Goal: Task Accomplishment & Management: Complete application form

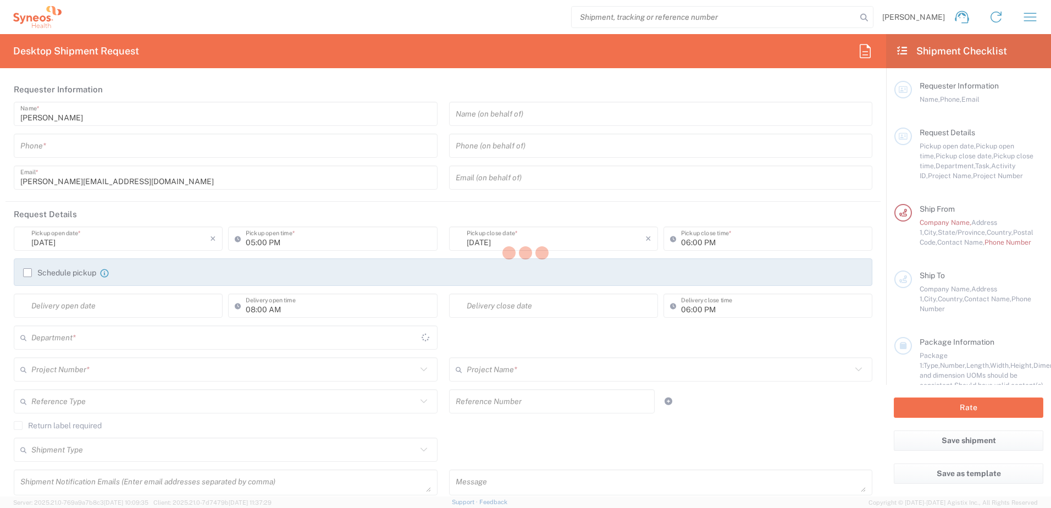
type input "[US_STATE]"
type input "[GEOGRAPHIC_DATA]"
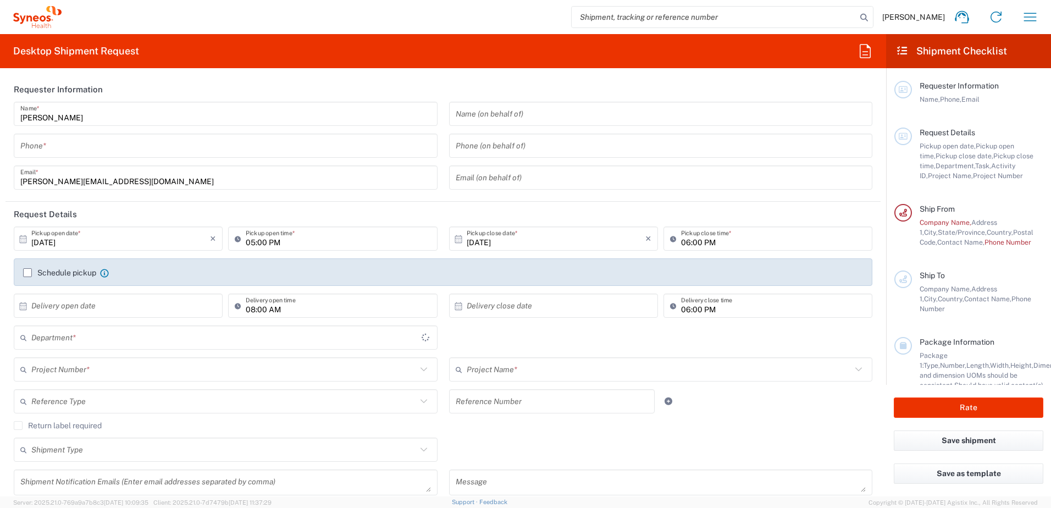
type input "Syneos Health, LLC-[GEOGRAPHIC_DATA] [GEOGRAPHIC_DATA] [GEOGRAPHIC_DATA]"
click at [78, 150] on input "tel" at bounding box center [225, 145] width 411 height 19
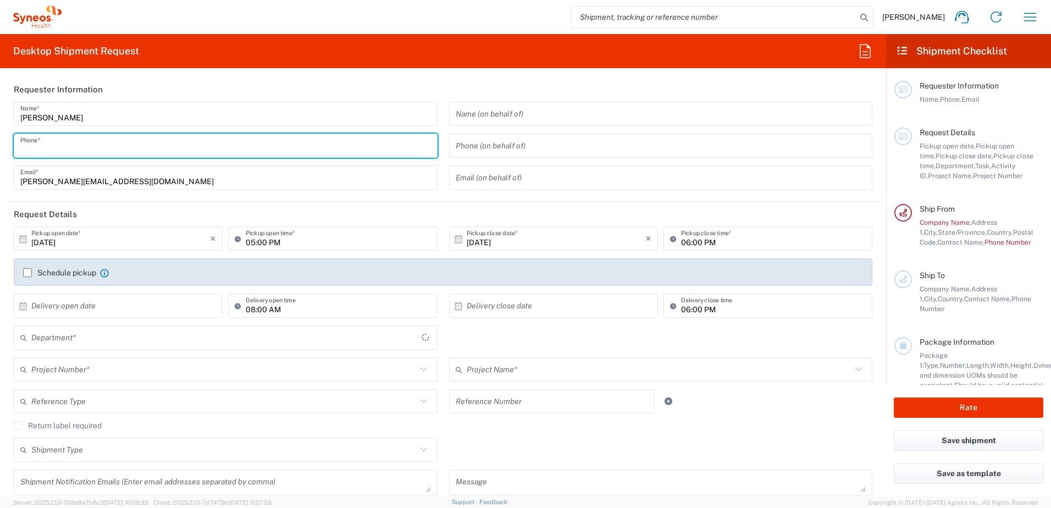
type input "9185106140"
type input "3229"
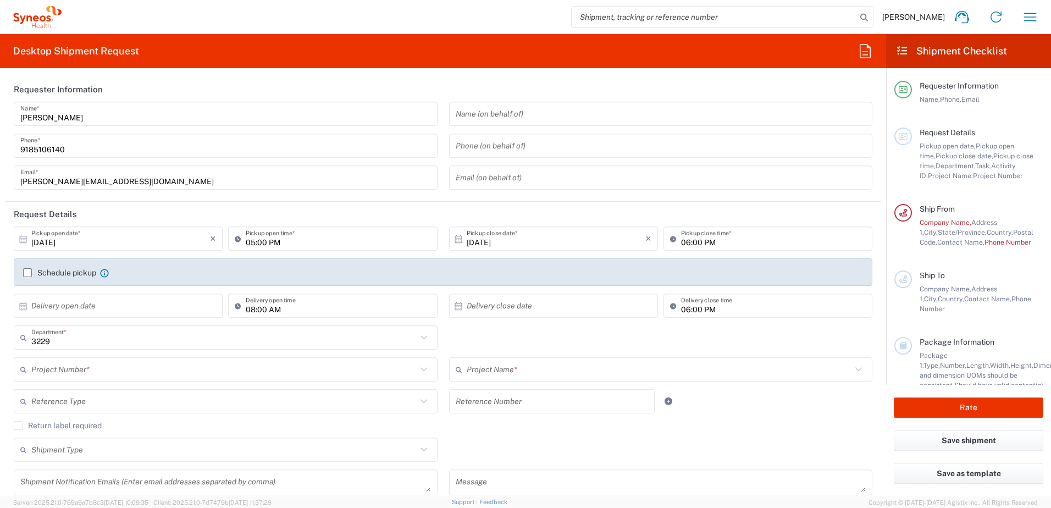
click at [181, 204] on header "Request Details" at bounding box center [442, 214] width 875 height 25
click at [99, 247] on input "[DATE]" at bounding box center [120, 238] width 179 height 19
click at [23, 238] on icon at bounding box center [23, 239] width 7 height 8
click at [19, 240] on icon at bounding box center [23, 239] width 10 height 10
click at [102, 233] on input "[DATE]" at bounding box center [120, 238] width 179 height 19
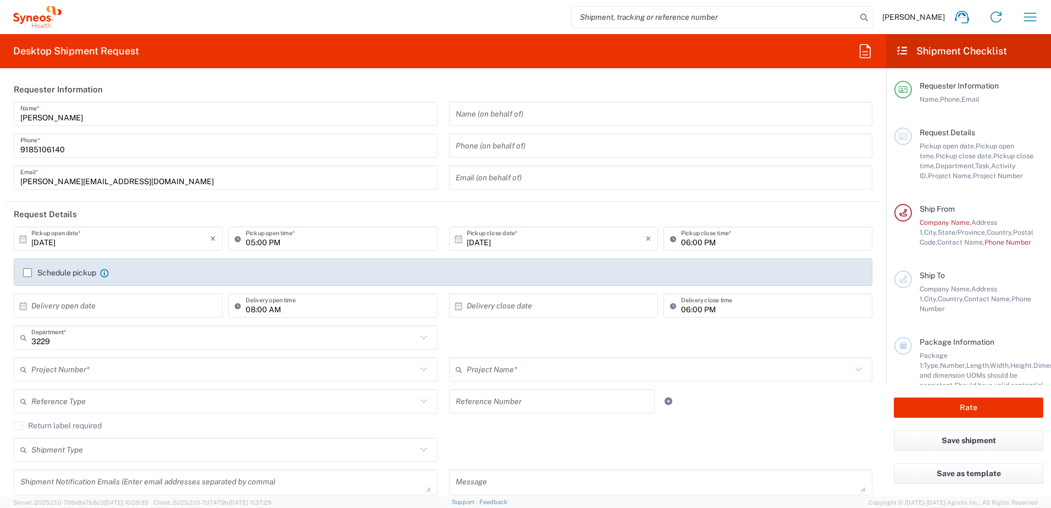
click at [127, 245] on input "[DATE]" at bounding box center [120, 238] width 179 height 19
click at [223, 192] on div "[PERSON_NAME] Name * [PHONE_NUMBER] Phone * [PERSON_NAME][EMAIL_ADDRESS][DOMAIN…" at bounding box center [226, 150] width 436 height 96
click at [218, 207] on header "Request Details" at bounding box center [442, 214] width 875 height 25
click at [137, 323] on span "16" at bounding box center [135, 323] width 16 height 15
type input "[DATE]"
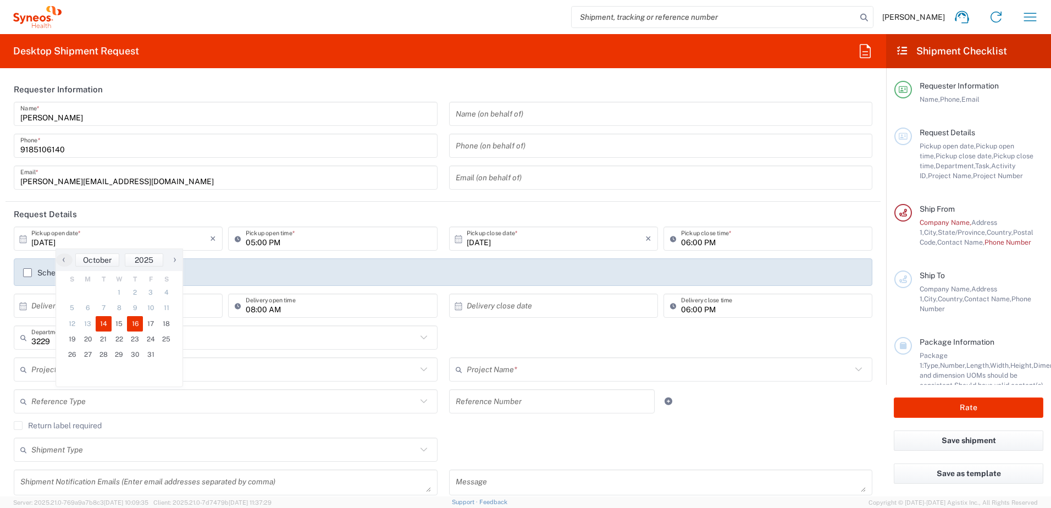
type input "[DATE]"
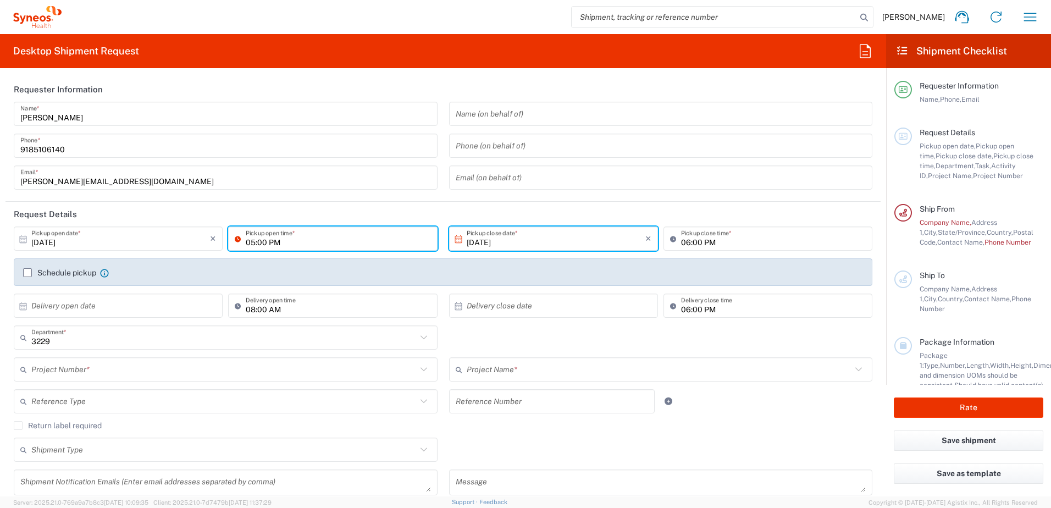
click at [290, 241] on input "05:00 PM" at bounding box center [338, 238] width 185 height 19
click at [235, 240] on icon at bounding box center [240, 239] width 11 height 18
click at [235, 238] on icon at bounding box center [240, 239] width 11 height 18
click at [236, 240] on icon at bounding box center [240, 239] width 11 height 18
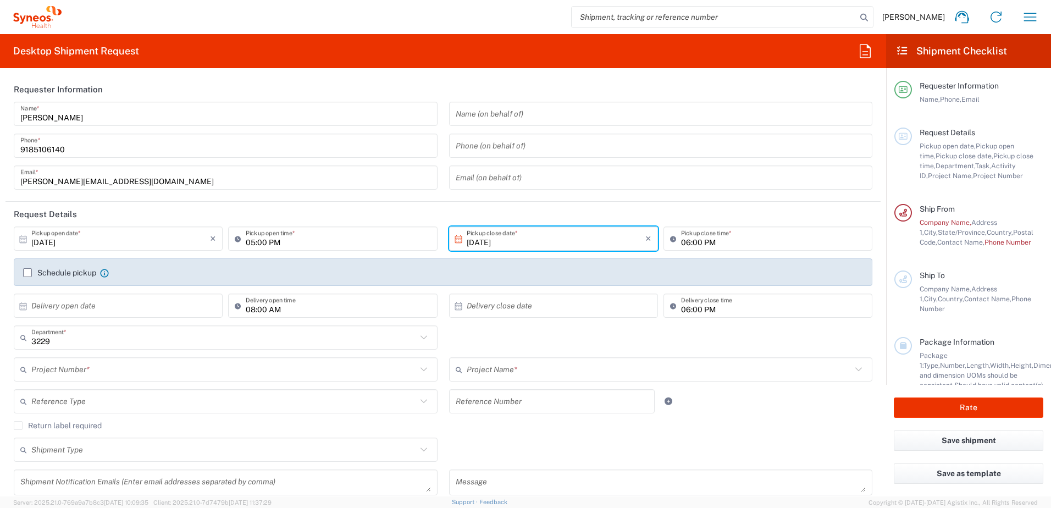
click at [236, 243] on icon at bounding box center [240, 239] width 11 height 18
click at [236, 240] on icon at bounding box center [240, 239] width 11 height 18
click at [372, 220] on header "Request Details" at bounding box center [442, 214] width 875 height 25
click at [441, 205] on header "Request Details" at bounding box center [442, 214] width 875 height 25
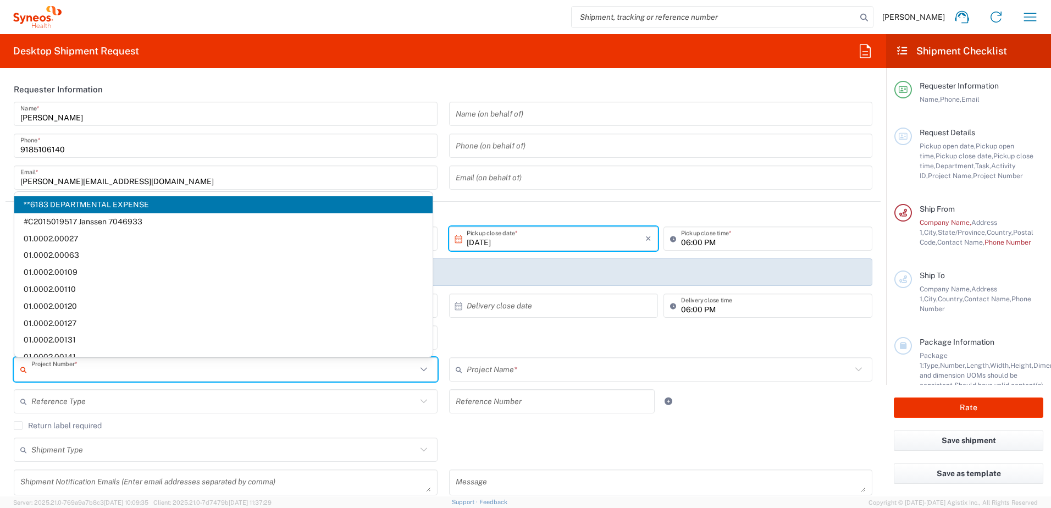
click at [106, 371] on input "text" at bounding box center [223, 369] width 385 height 19
click at [80, 206] on span "**6183 DEPARTMENTAL EXPENSE" at bounding box center [223, 204] width 418 height 17
type input "**6183 DEPARTMENTAL EXPENSE"
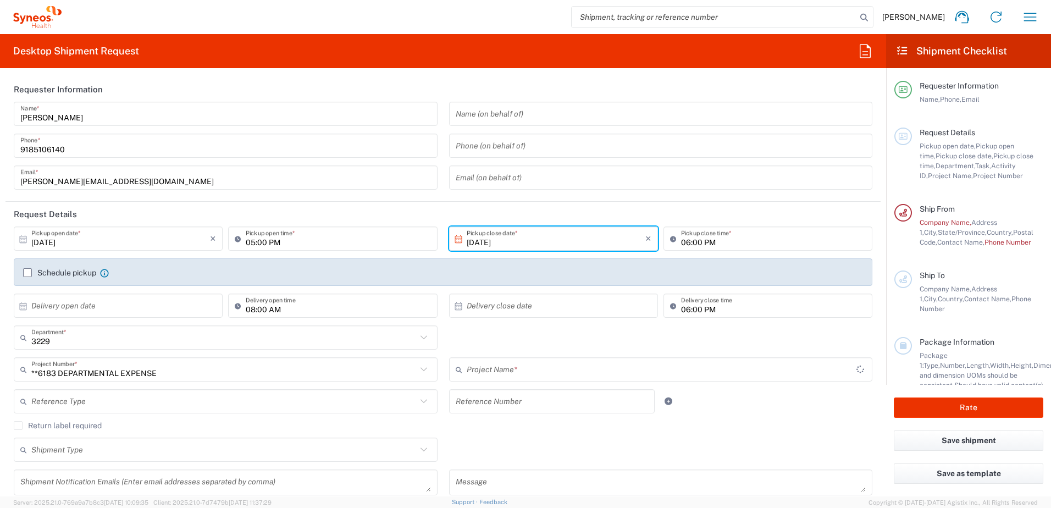
type input "6183"
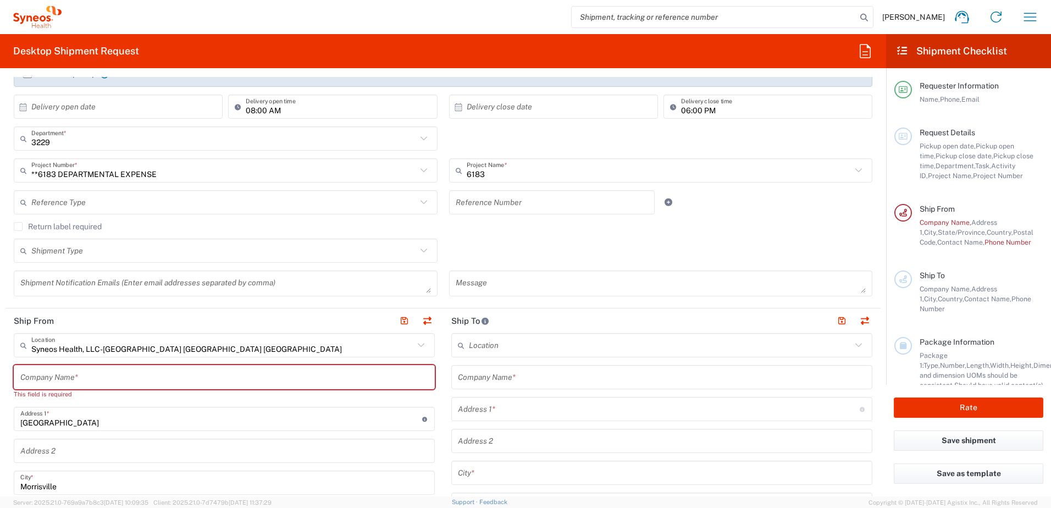
scroll to position [165, 0]
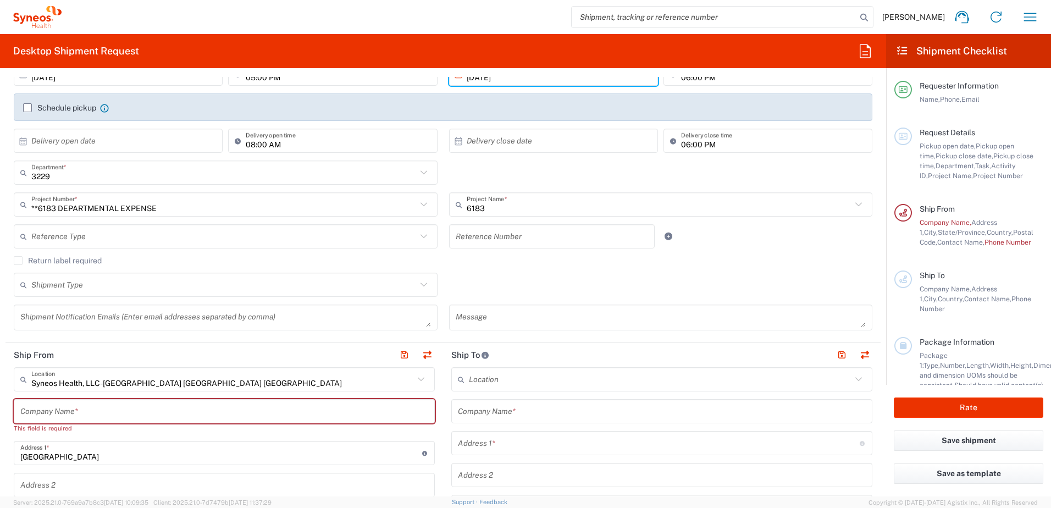
click at [421, 234] on icon at bounding box center [424, 236] width 14 height 14
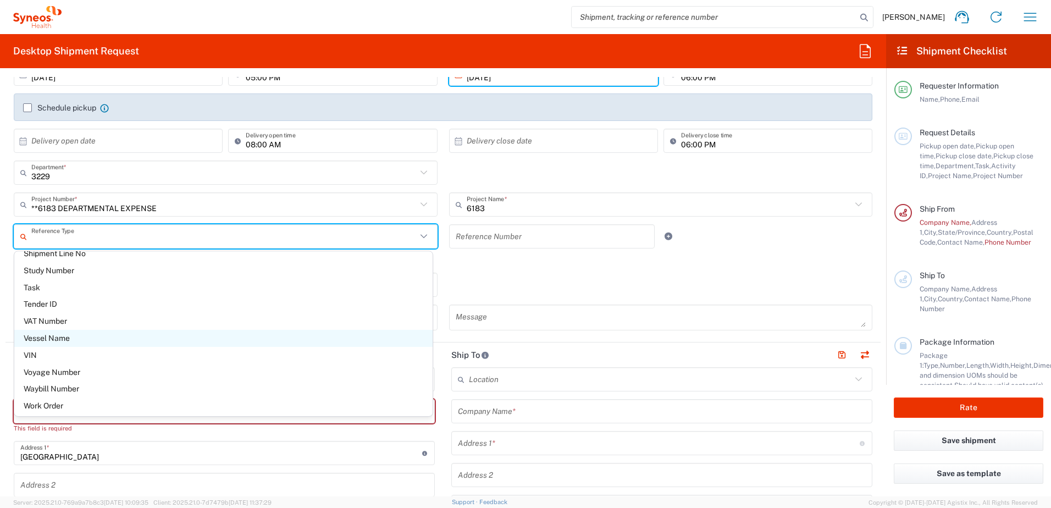
scroll to position [928, 0]
click at [468, 279] on div "Shipment Type Batch Regular" at bounding box center [443, 289] width 871 height 32
click at [467, 280] on div "Shipment Type Batch Regular" at bounding box center [443, 289] width 871 height 32
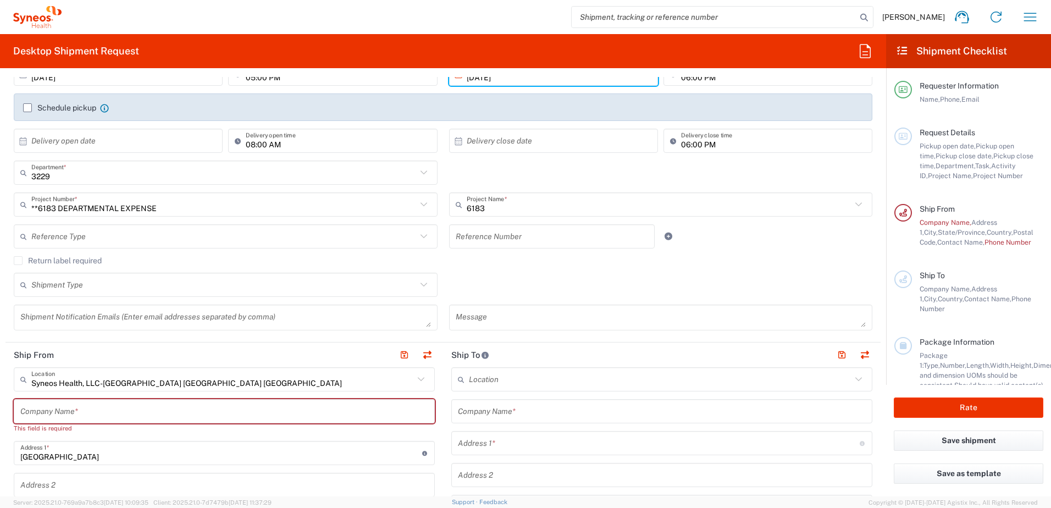
click at [27, 108] on label "Schedule pickup" at bounding box center [59, 107] width 73 height 9
click at [27, 108] on input "Schedule pickup" at bounding box center [27, 108] width 0 height 0
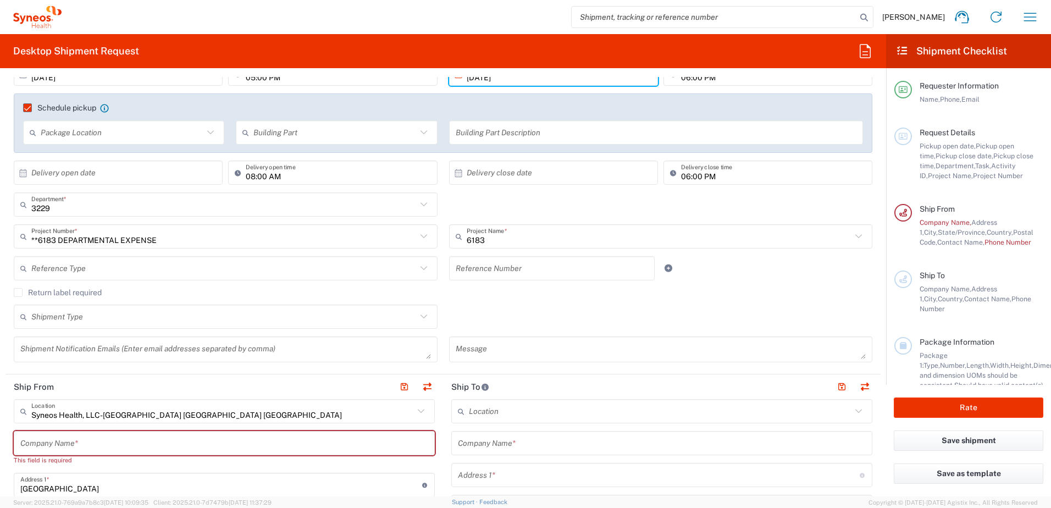
click at [206, 133] on icon at bounding box center [210, 132] width 14 height 14
click at [51, 159] on span "Front" at bounding box center [123, 160] width 199 height 17
type input "Front"
click at [419, 134] on icon at bounding box center [424, 132] width 14 height 14
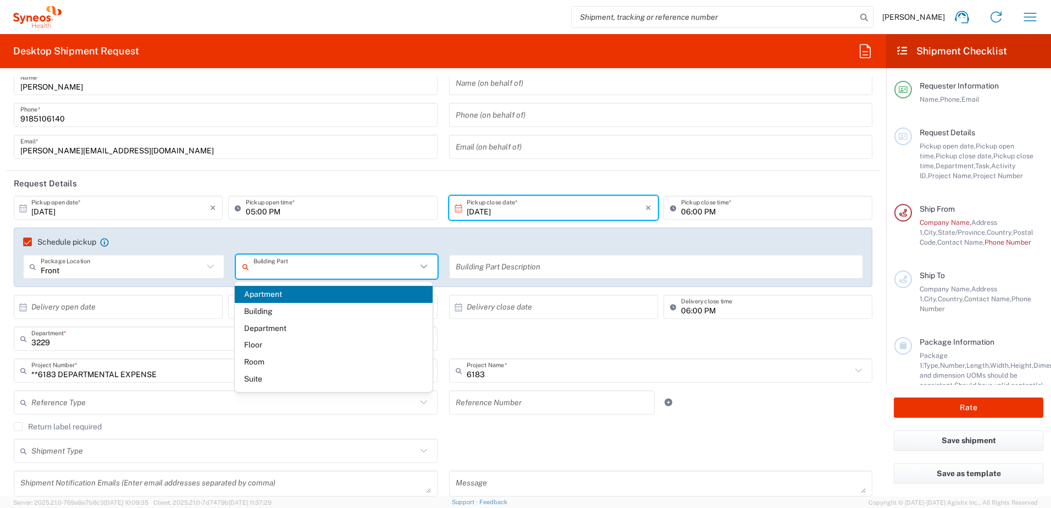
scroll to position [0, 0]
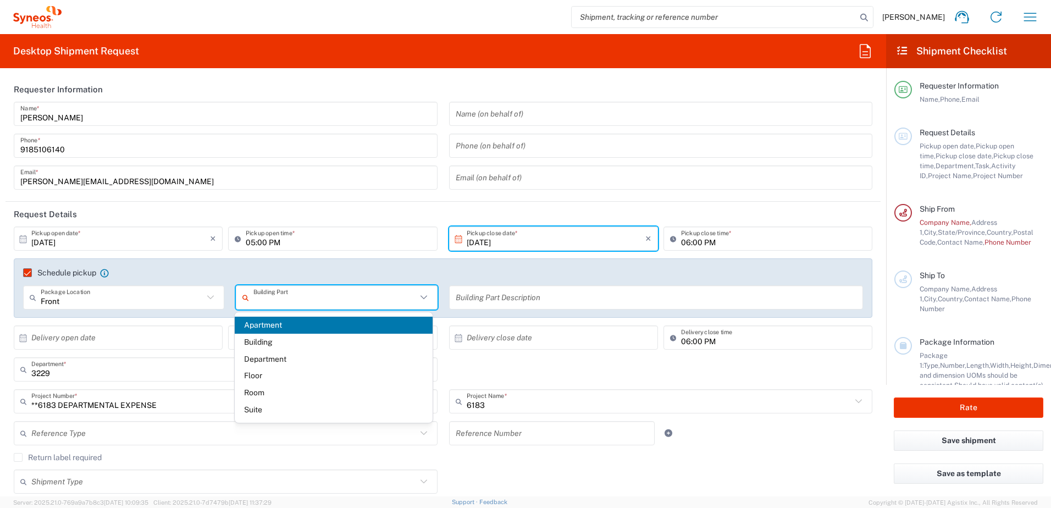
click at [366, 275] on agx-checkbox-control "Schedule pickup When scheduling a pickup please be sure to meet the following c…" at bounding box center [443, 273] width 840 height 10
click at [401, 269] on agx-checkbox-control "Schedule pickup When scheduling a pickup please be sure to meet the following c…" at bounding box center [443, 273] width 840 height 10
click at [452, 280] on div "Schedule pickup When scheduling a pickup please be sure to meet the following c…" at bounding box center [444, 277] width 852 height 18
click at [445, 269] on agx-checkbox-control "Schedule pickup When scheduling a pickup please be sure to meet the following c…" at bounding box center [443, 273] width 840 height 10
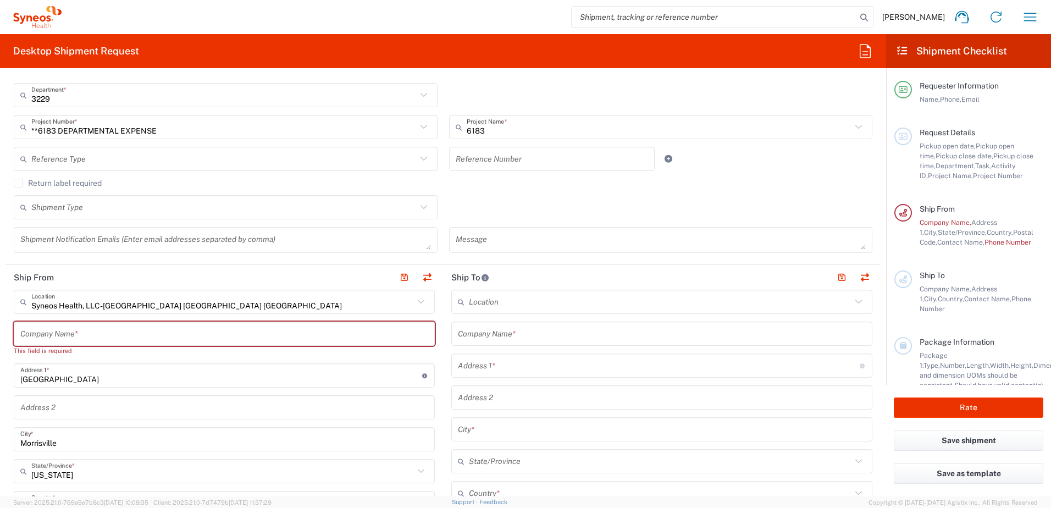
scroll to position [275, 0]
click at [420, 299] on icon at bounding box center [421, 301] width 14 height 14
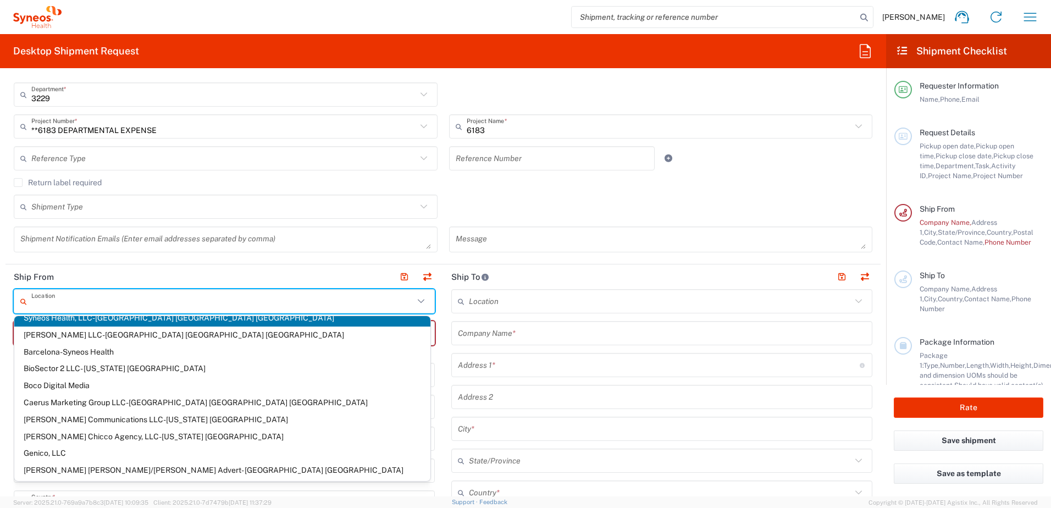
scroll to position [0, 0]
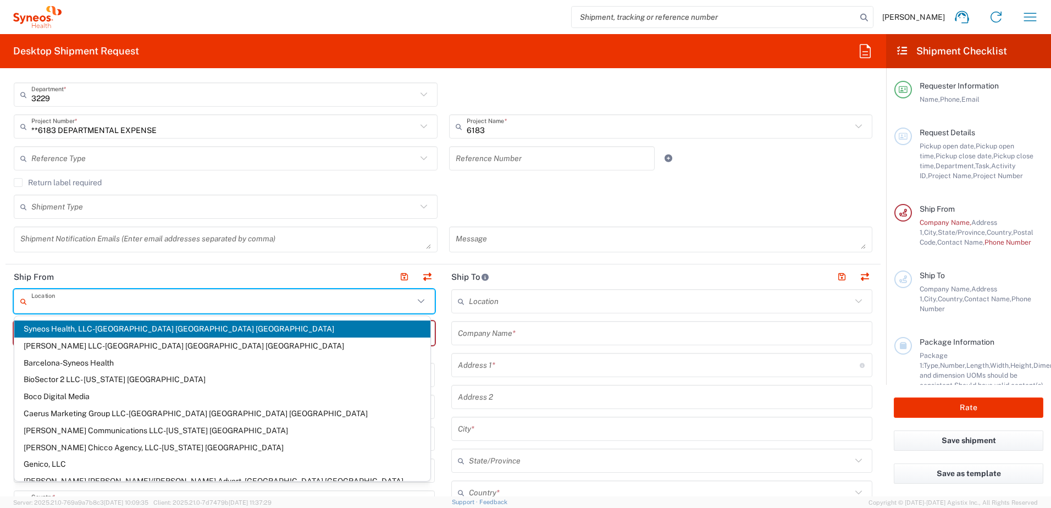
click at [266, 308] on input "text" at bounding box center [222, 301] width 383 height 19
click at [263, 271] on header "Ship From" at bounding box center [224, 277] width 438 height 25
click at [294, 282] on header "Ship From" at bounding box center [224, 277] width 438 height 25
click at [481, 302] on input "text" at bounding box center [660, 301] width 383 height 19
type input "Syneos Health, LLC-[GEOGRAPHIC_DATA] [GEOGRAPHIC_DATA] [GEOGRAPHIC_DATA]"
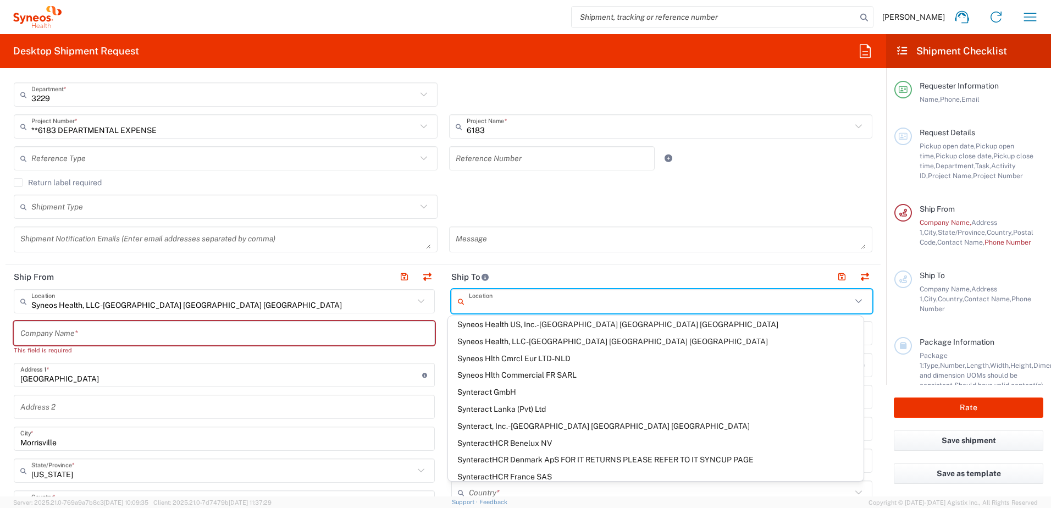
scroll to position [1760, 0]
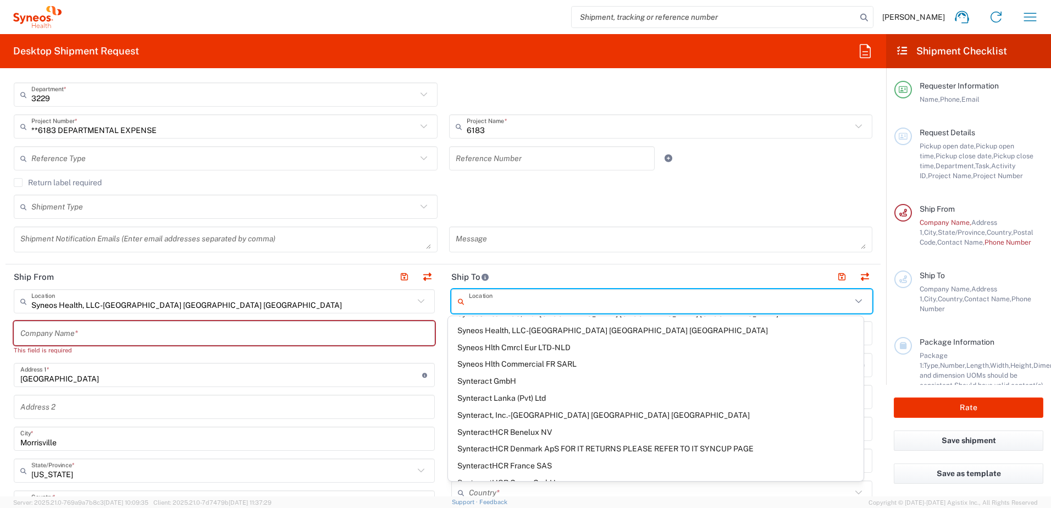
drag, startPoint x: 549, startPoint y: 327, endPoint x: 599, endPoint y: 355, distance: 57.8
click at [549, 327] on span "Syneos Health, LLC-[GEOGRAPHIC_DATA] [GEOGRAPHIC_DATA] [GEOGRAPHIC_DATA]" at bounding box center [656, 330] width 416 height 17
click at [580, 330] on input "text" at bounding box center [662, 333] width 408 height 19
type input "Syneos Health, LLC-[GEOGRAPHIC_DATA] [GEOGRAPHIC_DATA] [GEOGRAPHIC_DATA]"
type input "Syneos Health LLC"
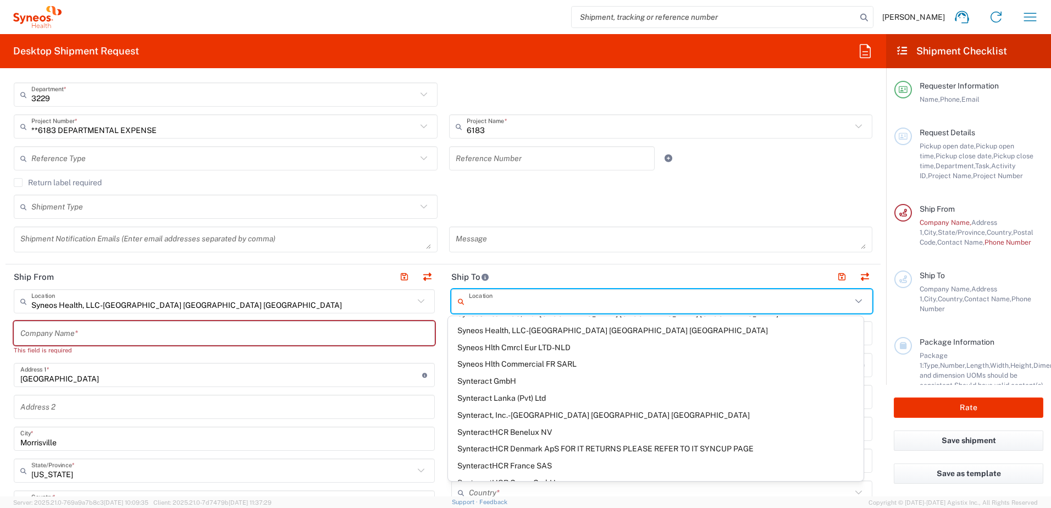
type input "[GEOGRAPHIC_DATA]"
type input "Morrisville"
type input "[GEOGRAPHIC_DATA]"
type input "27560"
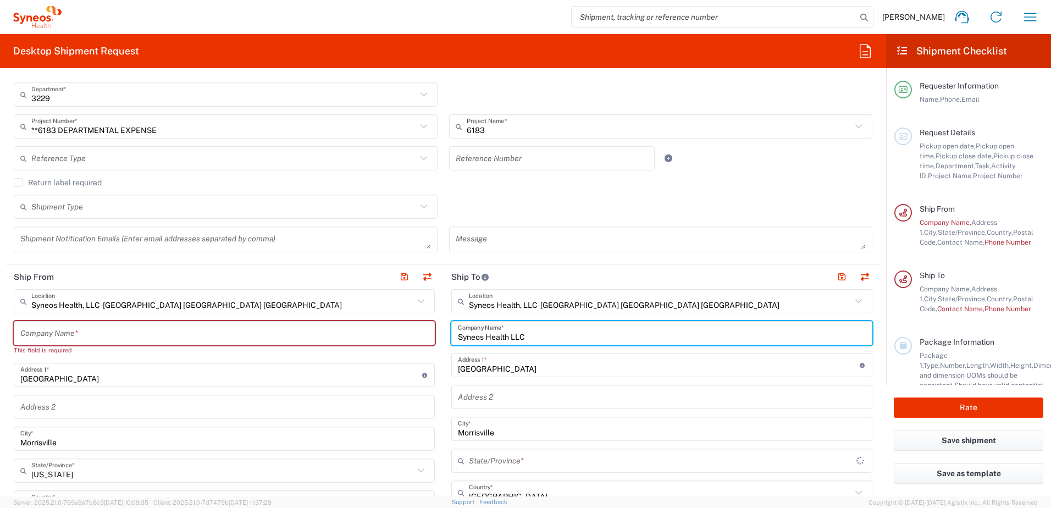
type input "[US_STATE]"
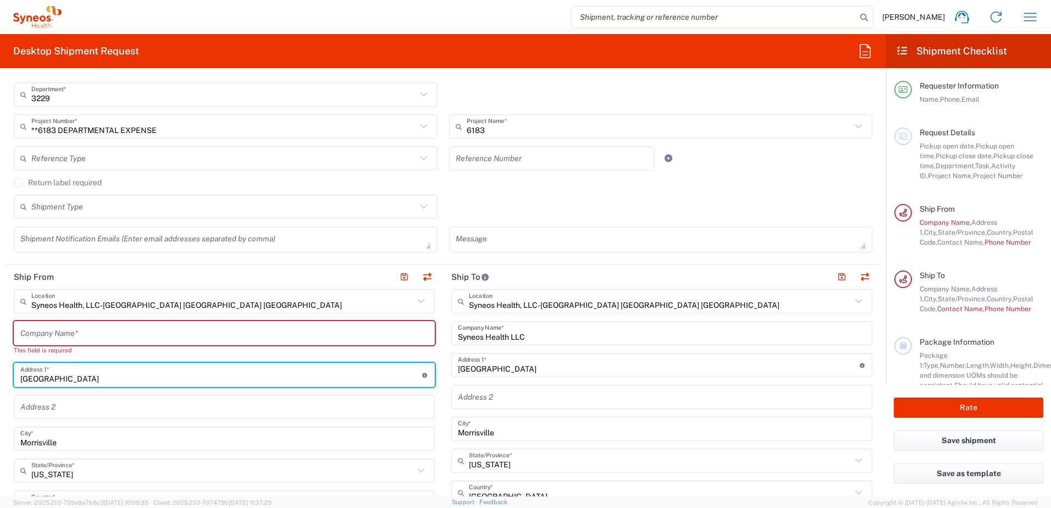
drag, startPoint x: 96, startPoint y: 381, endPoint x: 80, endPoint y: 382, distance: 16.5
click at [96, 381] on input "[GEOGRAPHIC_DATA]" at bounding box center [221, 375] width 402 height 19
drag, startPoint x: 80, startPoint y: 382, endPoint x: 3, endPoint y: 403, distance: 79.8
click at [0, 394] on html "[PERSON_NAME] Home Shipment estimator Shipment tracking Desktop shipment reques…" at bounding box center [525, 254] width 1051 height 508
type input "18700"
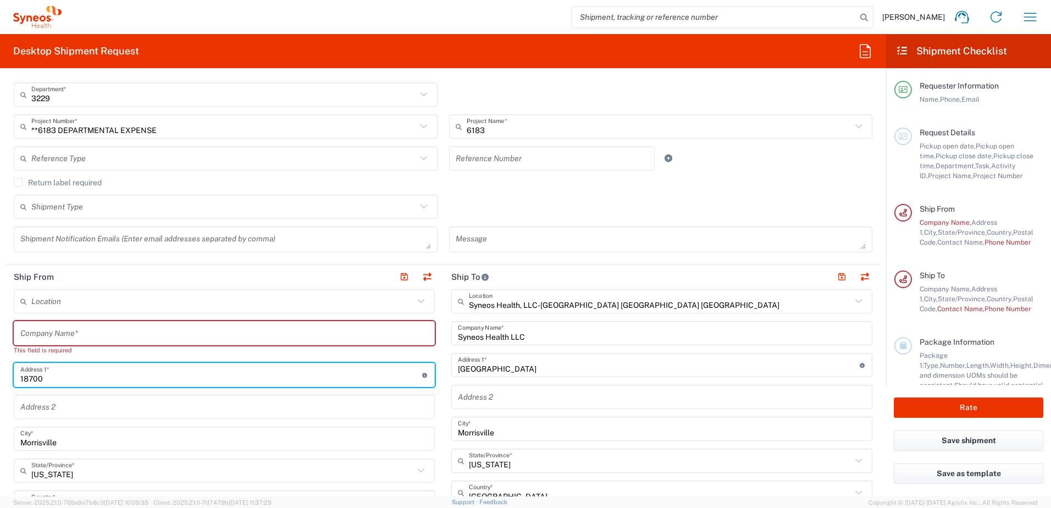
type input "[STREET_ADDRESS]"
type input "[EMAIL_ADDRESS][DOMAIN_NAME]"
type input "Syneos Health"
type input "9185106140"
click at [248, 427] on div "[GEOGRAPHIC_DATA] *" at bounding box center [224, 439] width 421 height 24
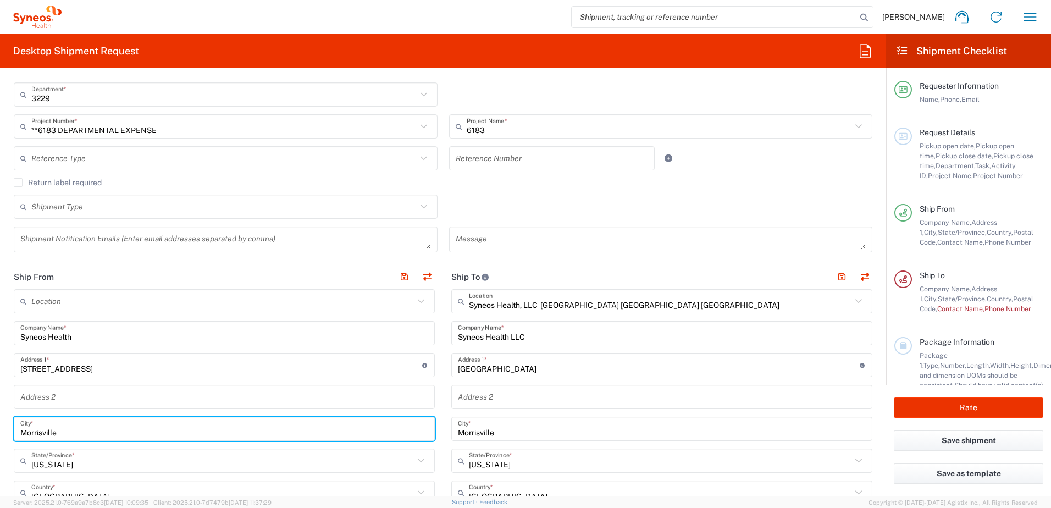
scroll to position [330, 0]
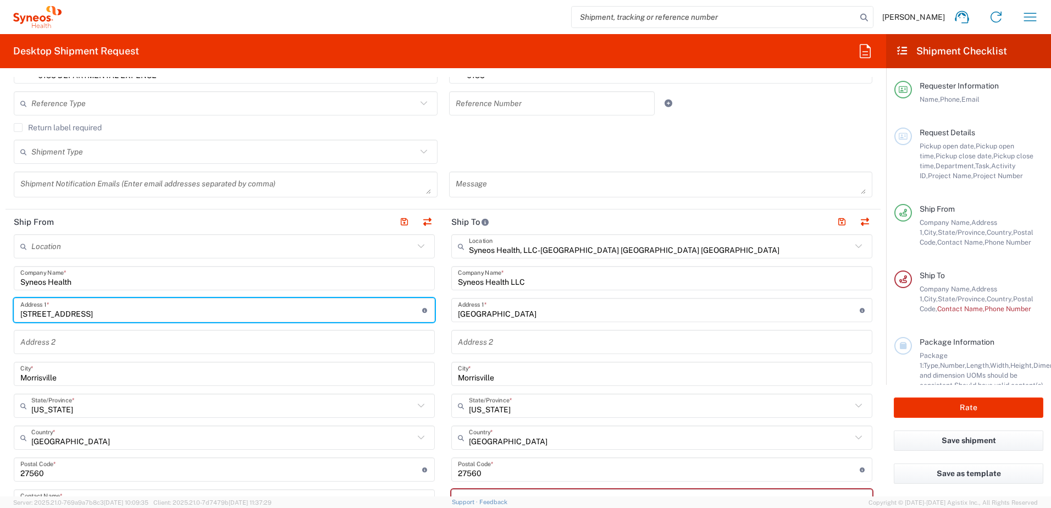
drag, startPoint x: 97, startPoint y: 313, endPoint x: 246, endPoint y: 307, distance: 149.1
click at [246, 307] on input "[STREET_ADDRESS]" at bounding box center [221, 310] width 402 height 19
type input "[STREET_ADDRESS]"
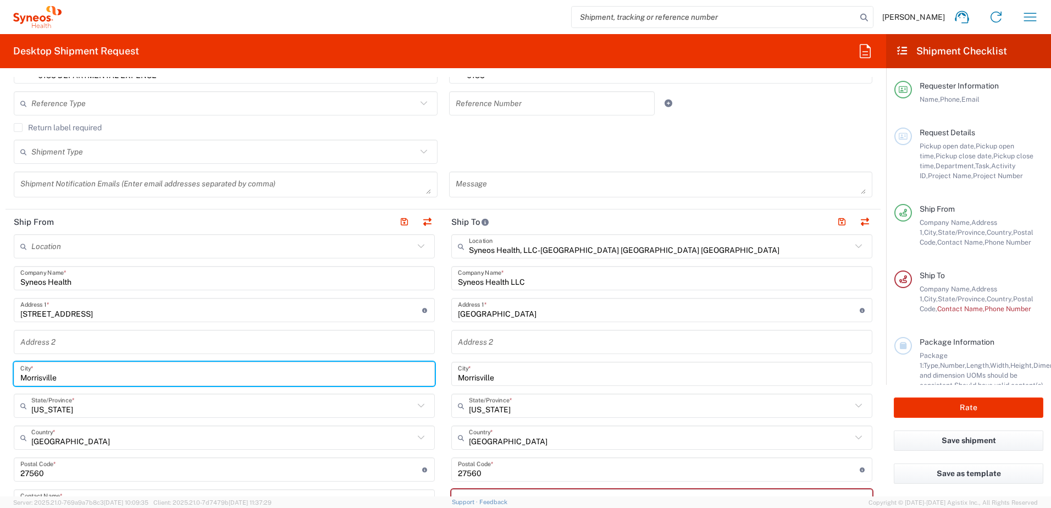
drag, startPoint x: 89, startPoint y: 382, endPoint x: 0, endPoint y: 386, distance: 89.2
click at [0, 387] on html "[PERSON_NAME] Home Shipment estimator Shipment tracking Desktop shipment reques…" at bounding box center [525, 254] width 1051 height 508
type input "[PERSON_NAME]"
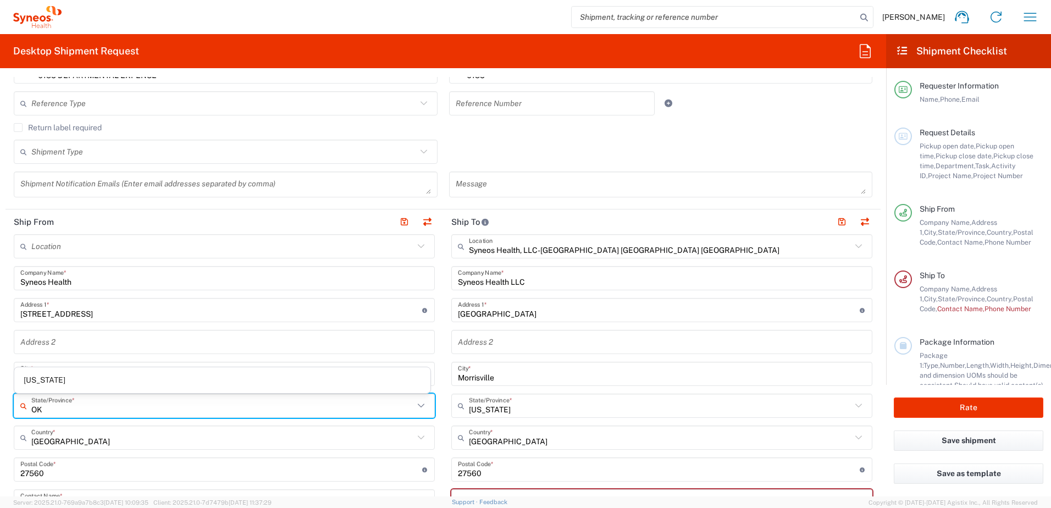
drag, startPoint x: 400, startPoint y: 410, endPoint x: 421, endPoint y: 409, distance: 21.0
click at [403, 410] on input "OK" at bounding box center [222, 405] width 383 height 19
type input "[US_STATE]"
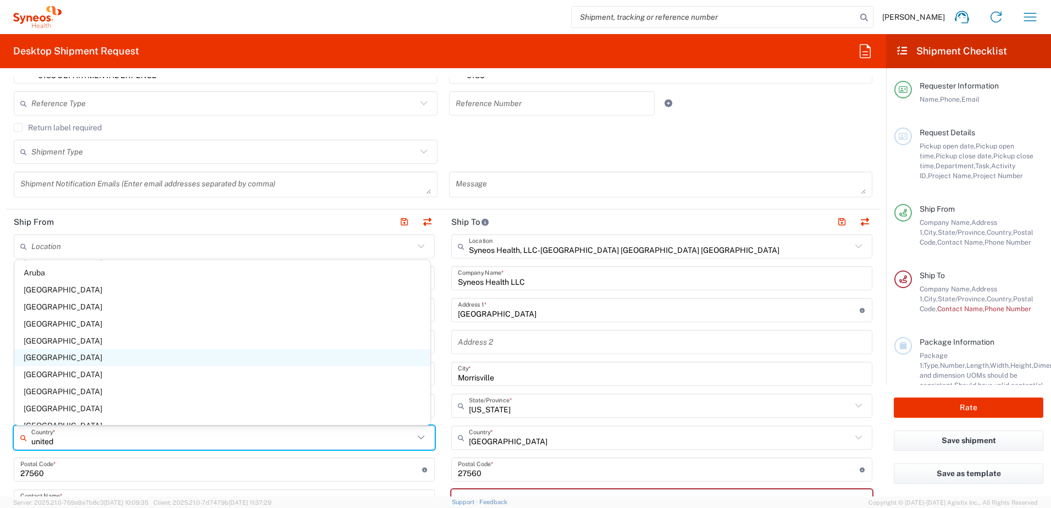
scroll to position [0, 0]
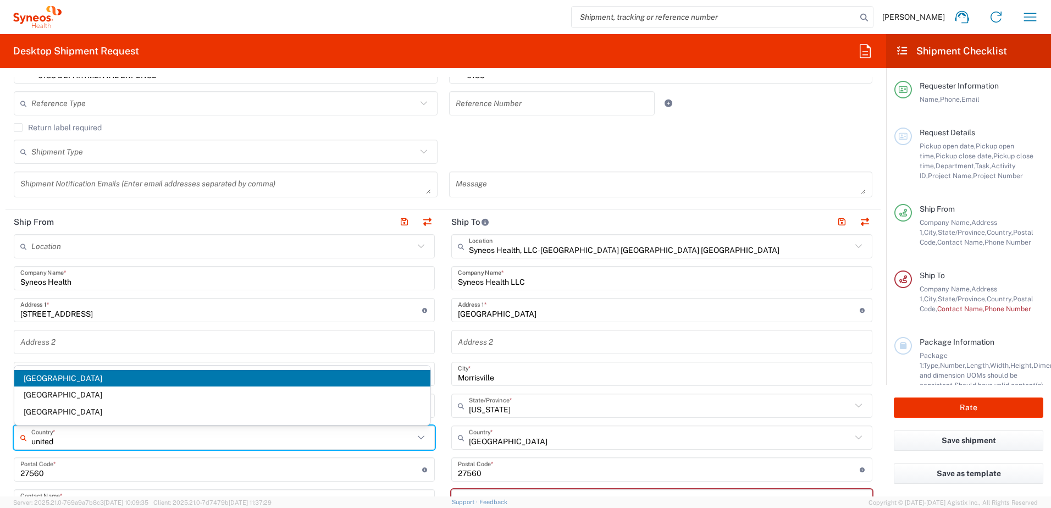
type input "united"
drag, startPoint x: 37, startPoint y: 379, endPoint x: 54, endPoint y: 381, distance: 16.5
click at [37, 379] on span "[GEOGRAPHIC_DATA]" at bounding box center [222, 378] width 416 height 17
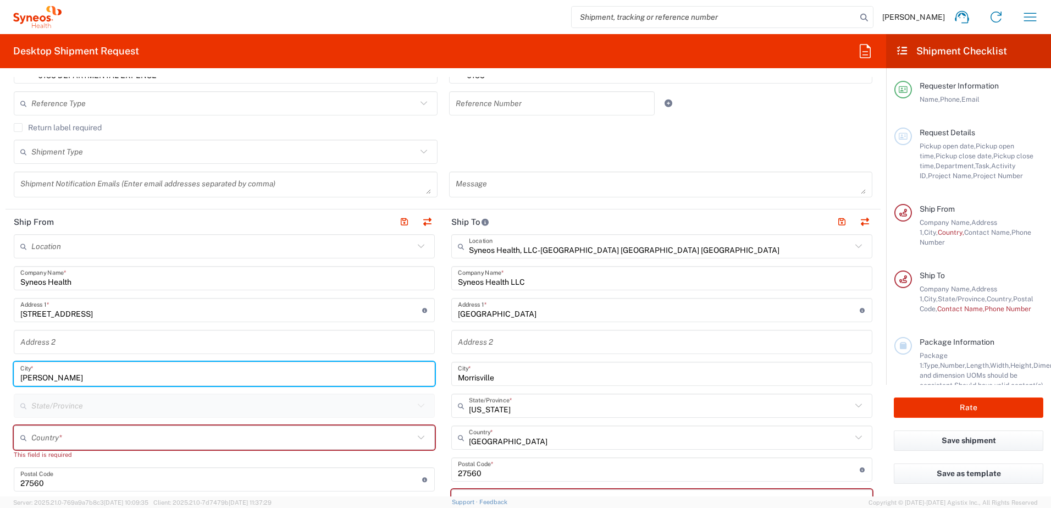
click at [54, 381] on input "[PERSON_NAME]" at bounding box center [224, 374] width 408 height 19
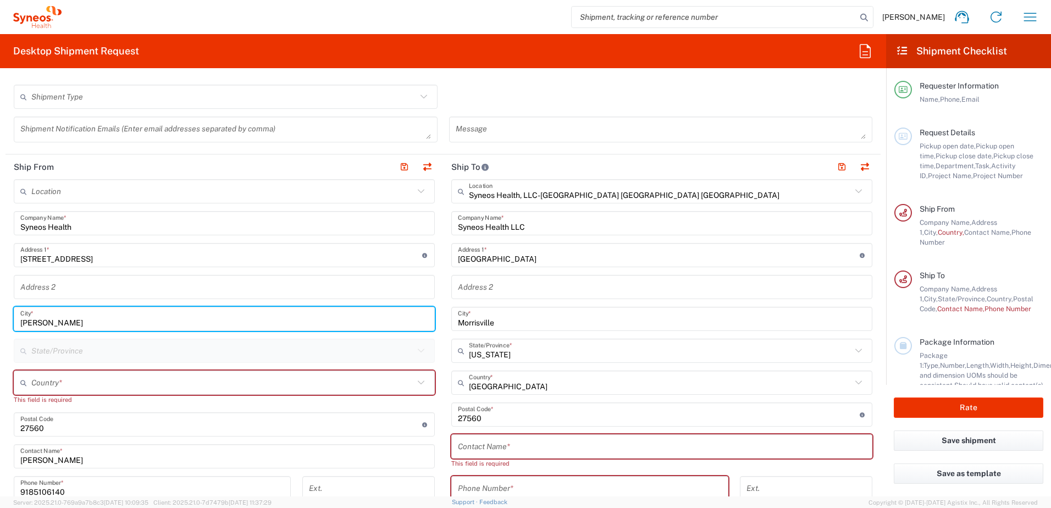
click at [158, 413] on div "Postal Code Enter Postal Code here" at bounding box center [224, 424] width 421 height 24
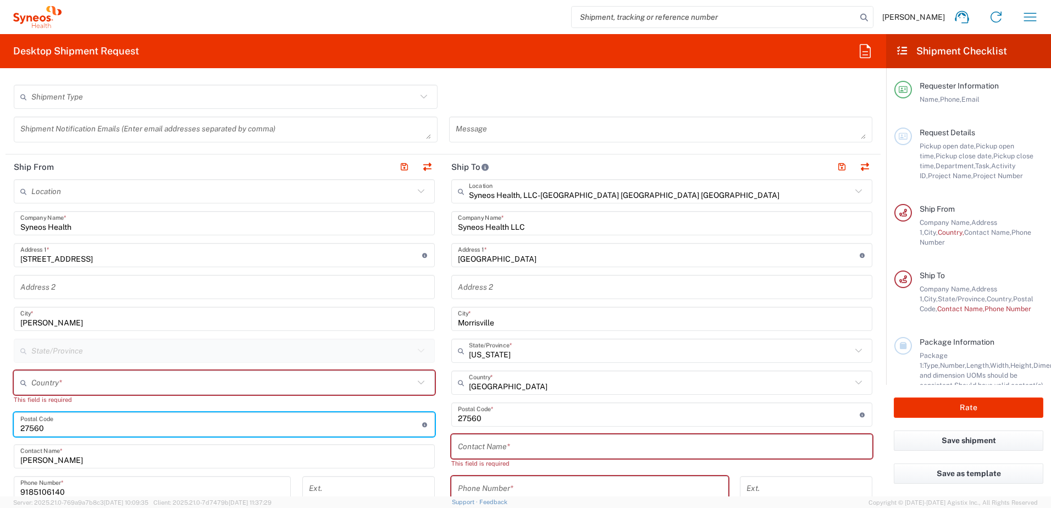
click at [422, 383] on icon at bounding box center [421, 383] width 14 height 14
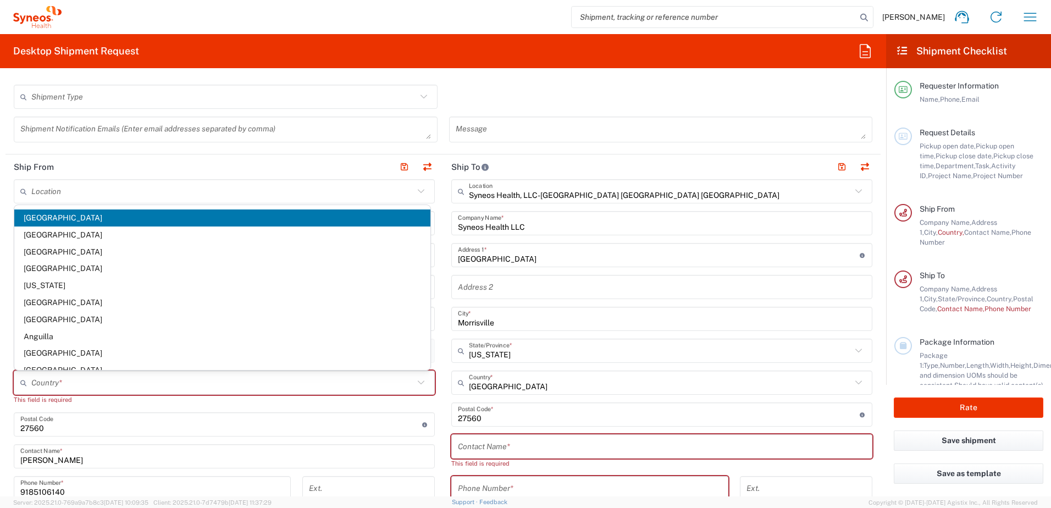
drag, startPoint x: 440, startPoint y: 321, endPoint x: 434, endPoint y: 322, distance: 6.3
click at [443, 321] on main "Syneos Health, LLC-[GEOGRAPHIC_DATA] [GEOGRAPHIC_DATA] [GEOGRAPHIC_DATA] Locati…" at bounding box center [662, 420] width 438 height 482
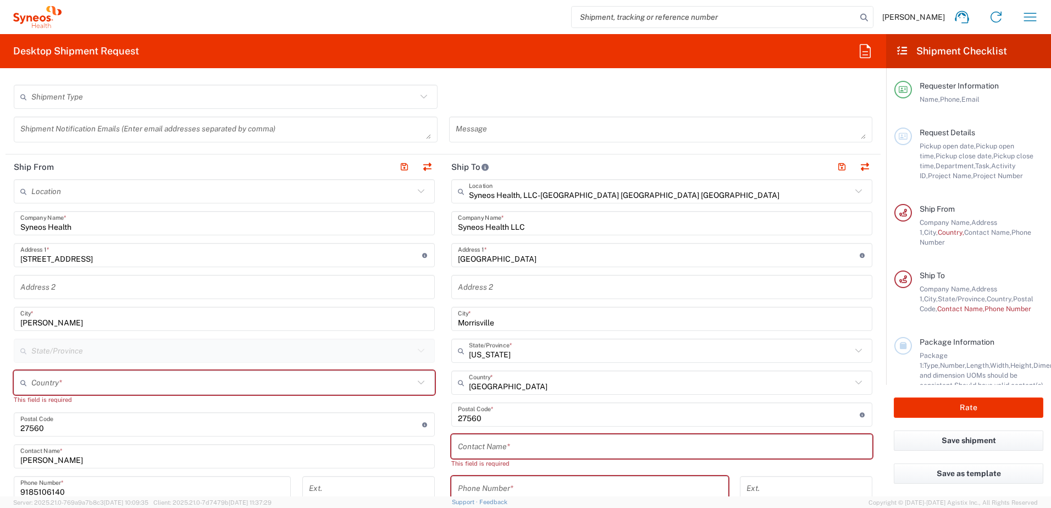
click at [418, 348] on icon at bounding box center [421, 351] width 14 height 14
click at [421, 381] on icon at bounding box center [421, 383] width 14 height 14
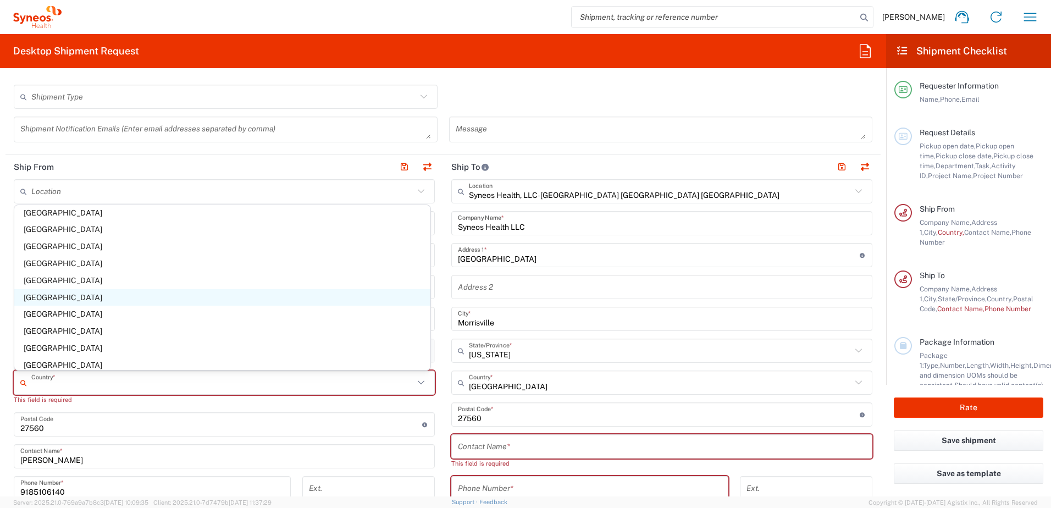
scroll to position [3951, 0]
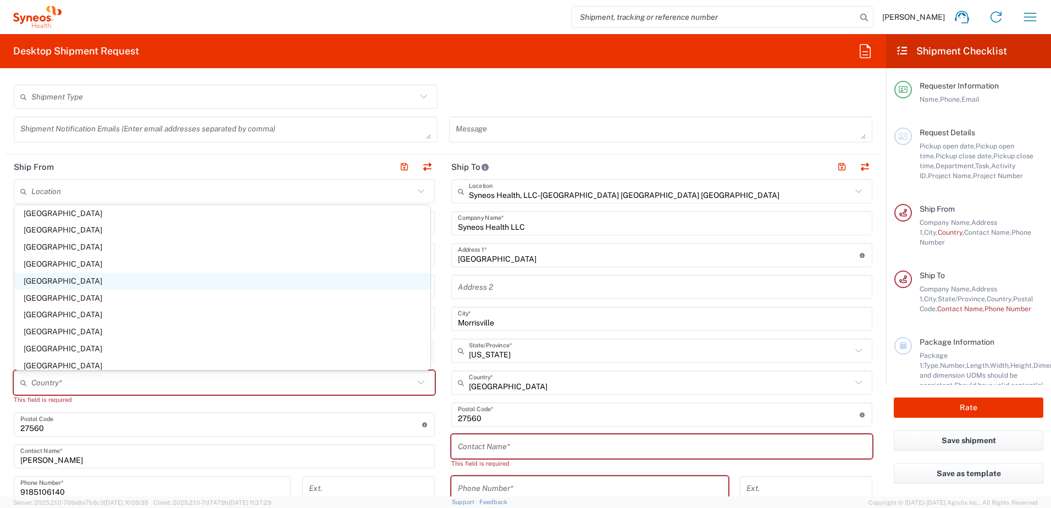
click at [65, 283] on span "[GEOGRAPHIC_DATA]" at bounding box center [222, 281] width 416 height 17
type input "[GEOGRAPHIC_DATA]"
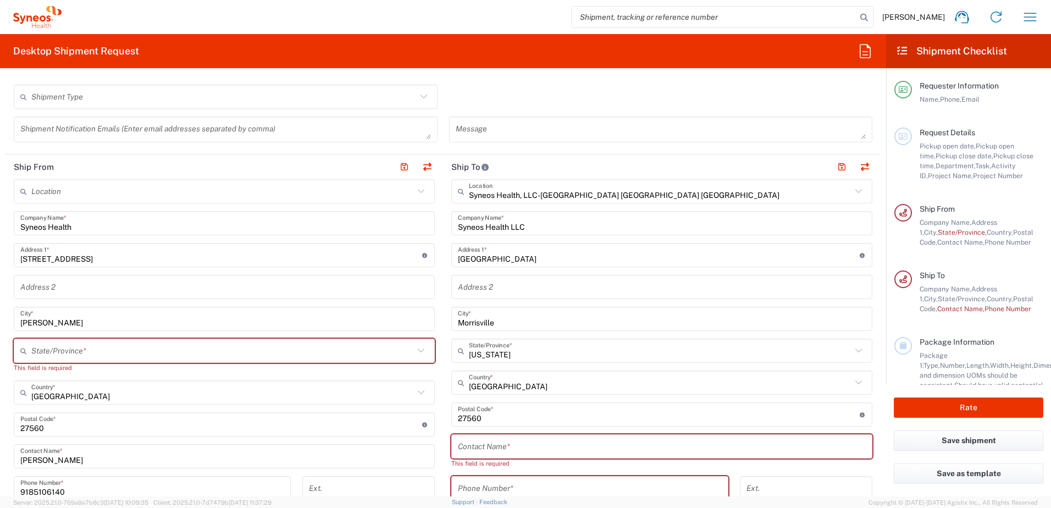
click at [92, 352] on input "text" at bounding box center [222, 350] width 383 height 19
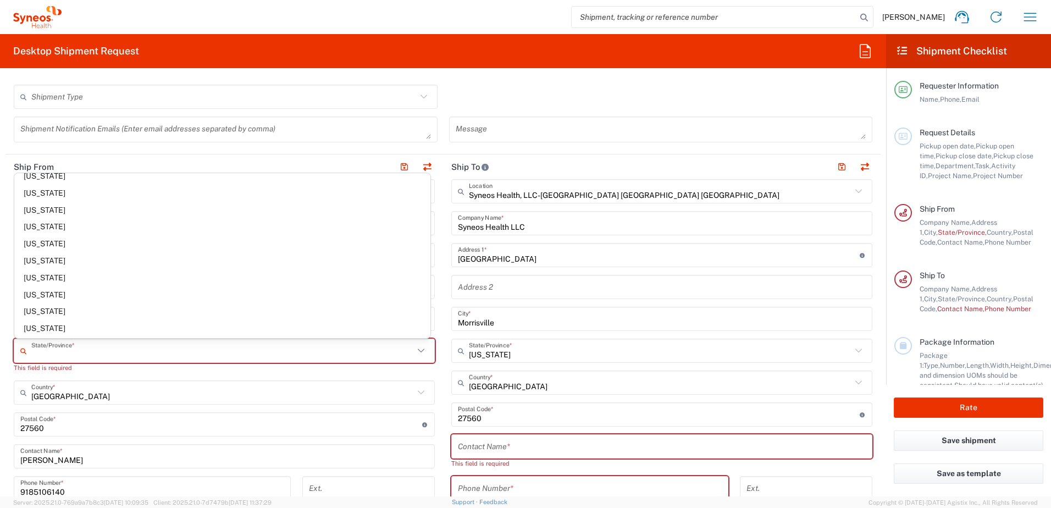
scroll to position [572, 0]
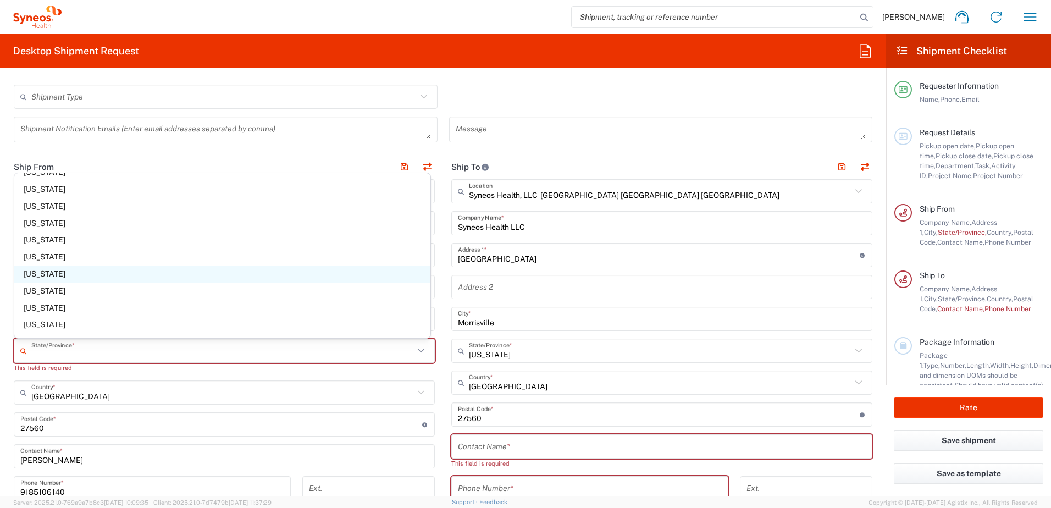
click at [48, 274] on span "[US_STATE]" at bounding box center [222, 274] width 416 height 17
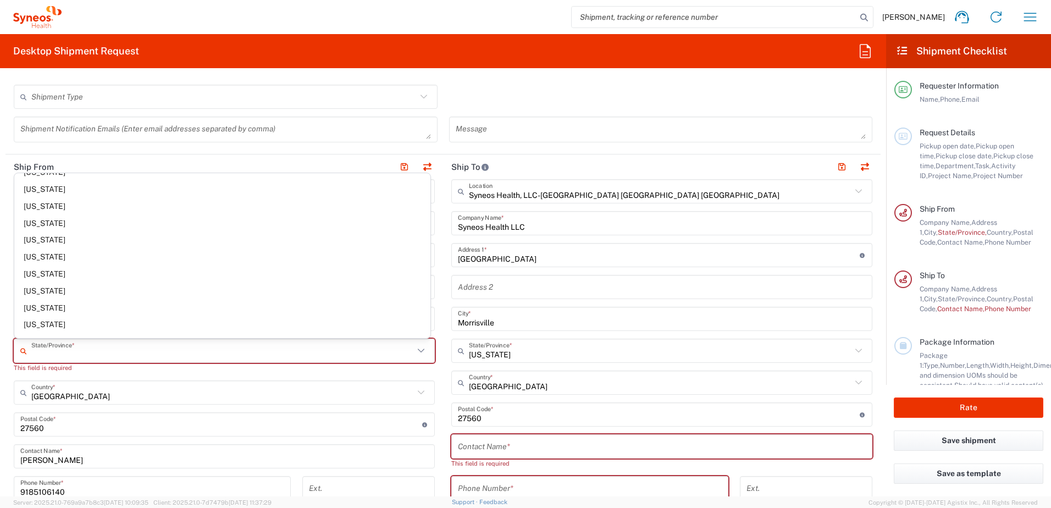
type input "[US_STATE]"
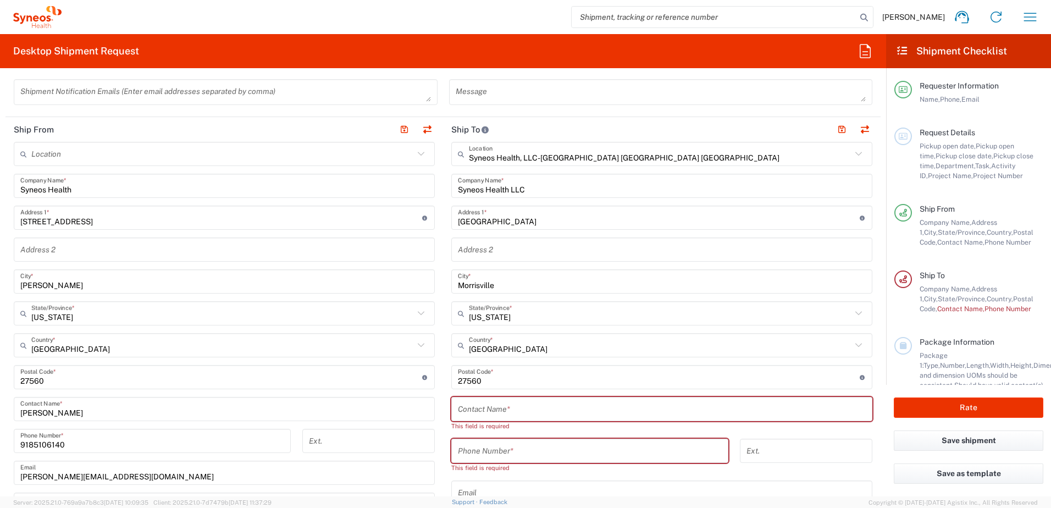
scroll to position [440, 0]
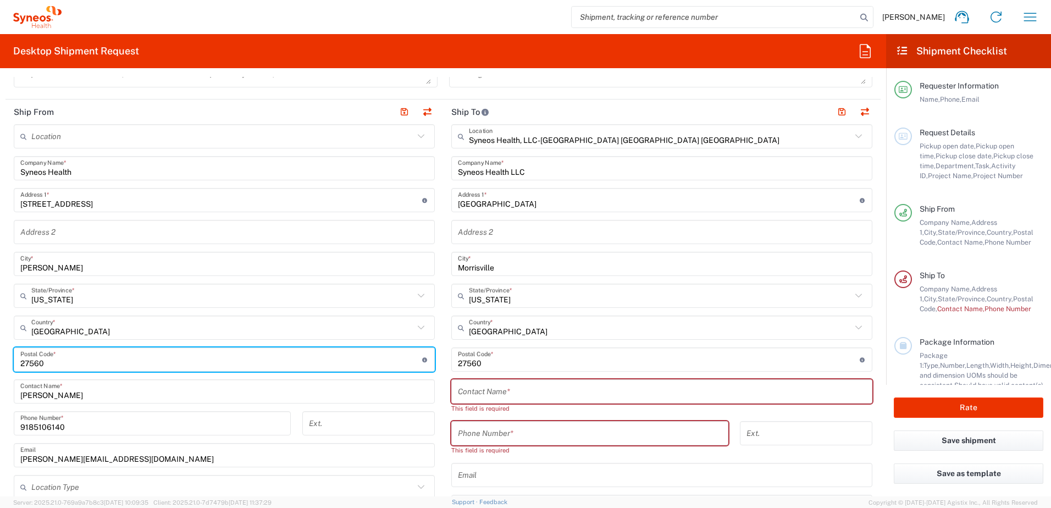
drag, startPoint x: 54, startPoint y: 361, endPoint x: -2, endPoint y: 365, distance: 56.2
click at [0, 365] on html "[PERSON_NAME] Home Shipment estimator Shipment tracking Desktop shipment reques…" at bounding box center [525, 254] width 1051 height 508
type input "73012"
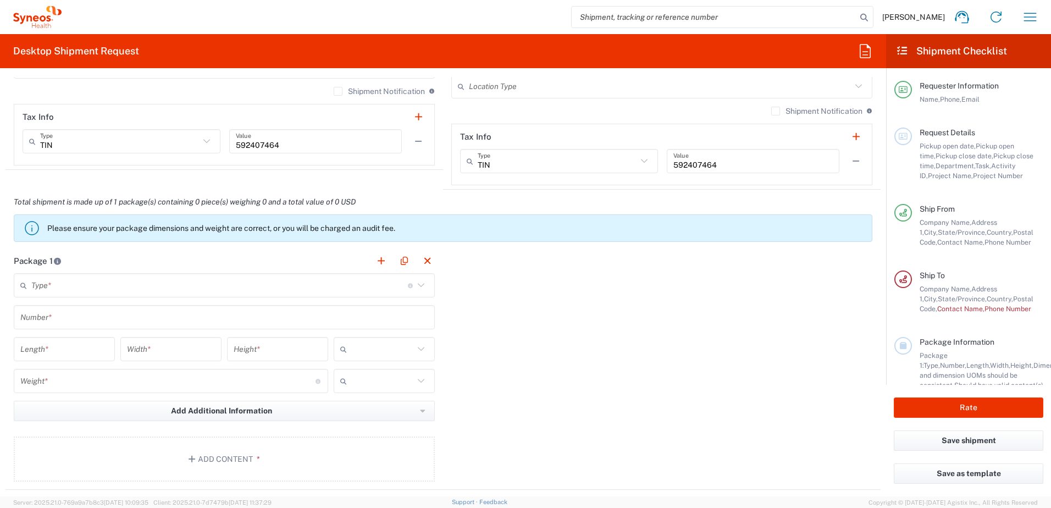
scroll to position [880, 0]
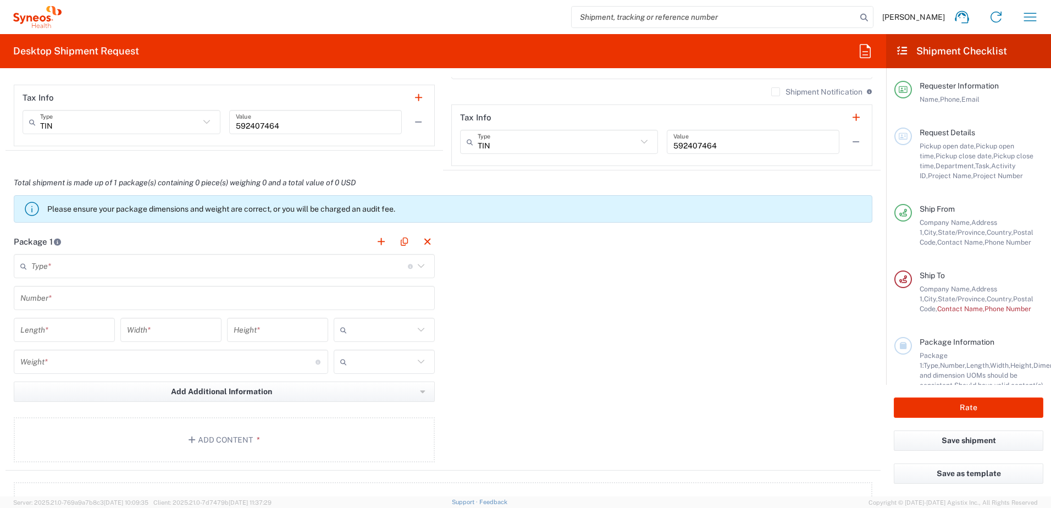
click at [418, 265] on icon at bounding box center [421, 266] width 14 height 14
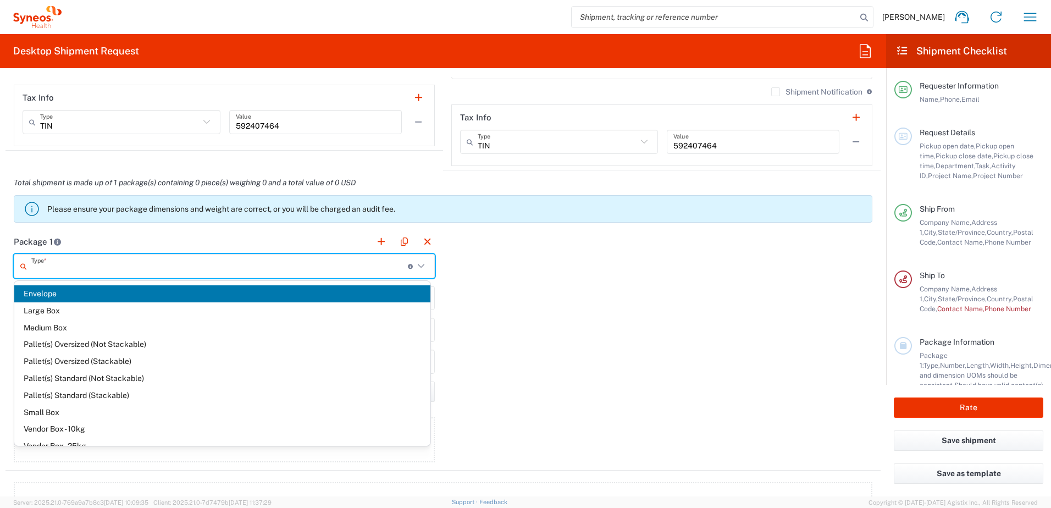
drag, startPoint x: 777, startPoint y: 310, endPoint x: 803, endPoint y: 385, distance: 79.1
click at [775, 310] on div "Package 1 Type * Material used to package goods Envelope Large Box Medium Box P…" at bounding box center [442, 349] width 875 height 241
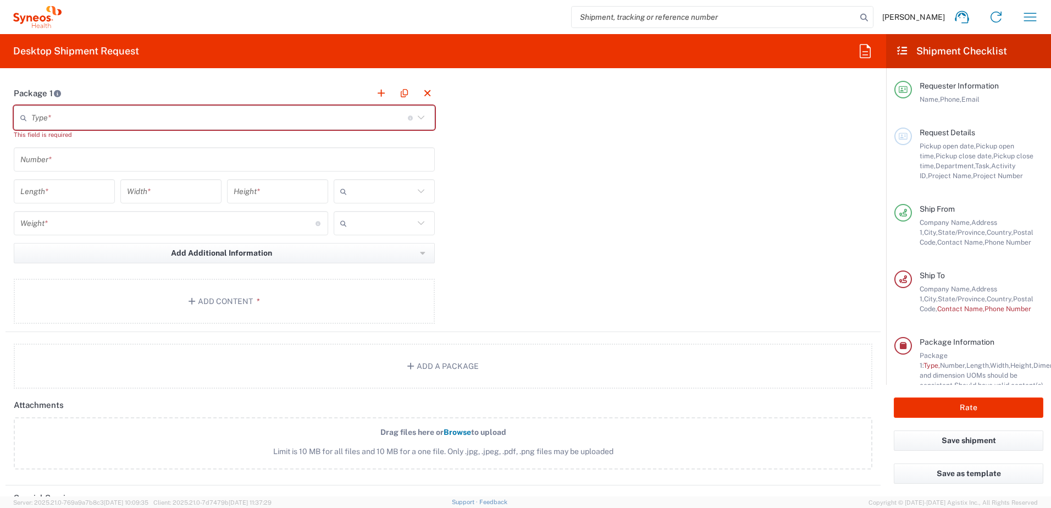
scroll to position [1045, 0]
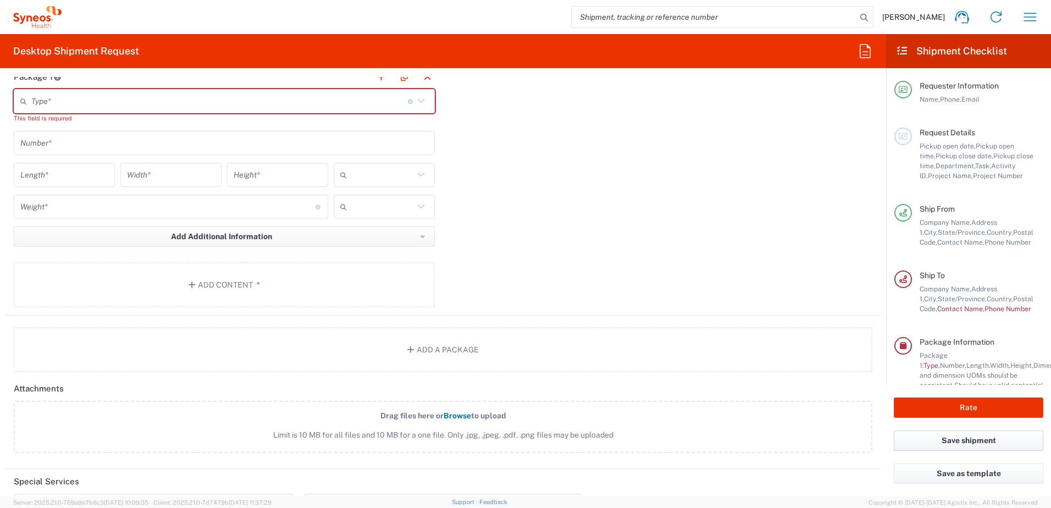
click at [968, 444] on button "Save shipment" at bounding box center [969, 441] width 150 height 20
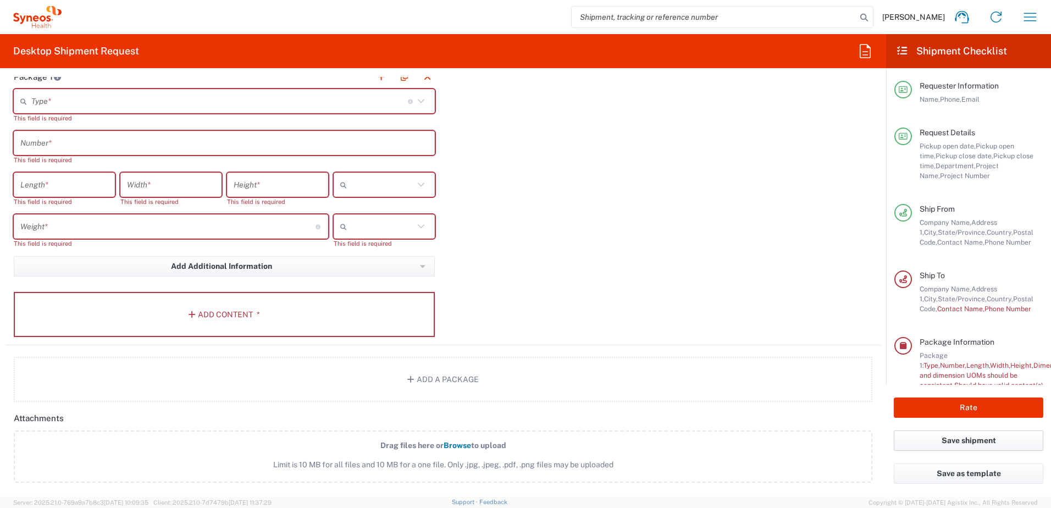
type input "3229"
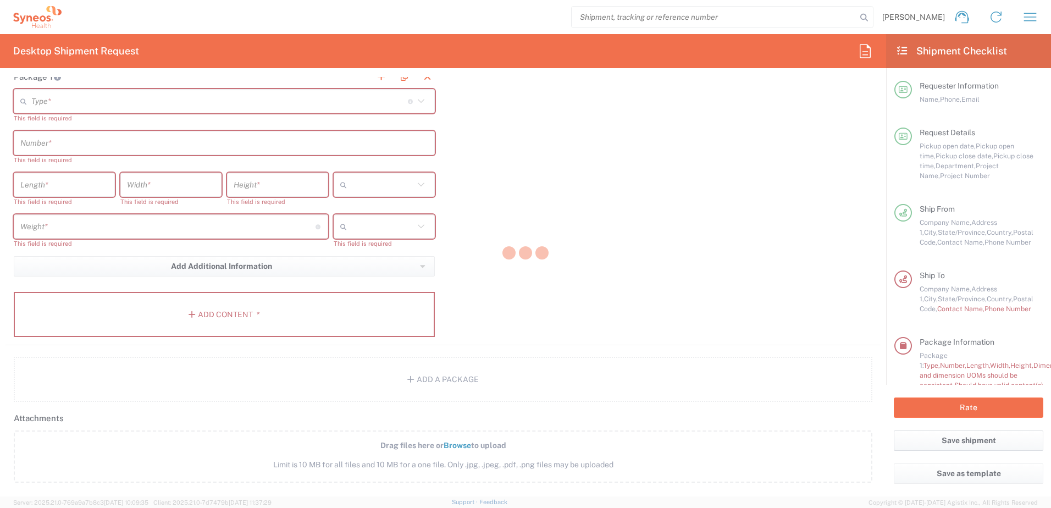
type input "**6183 DEPARTMENTAL EXPENSE"
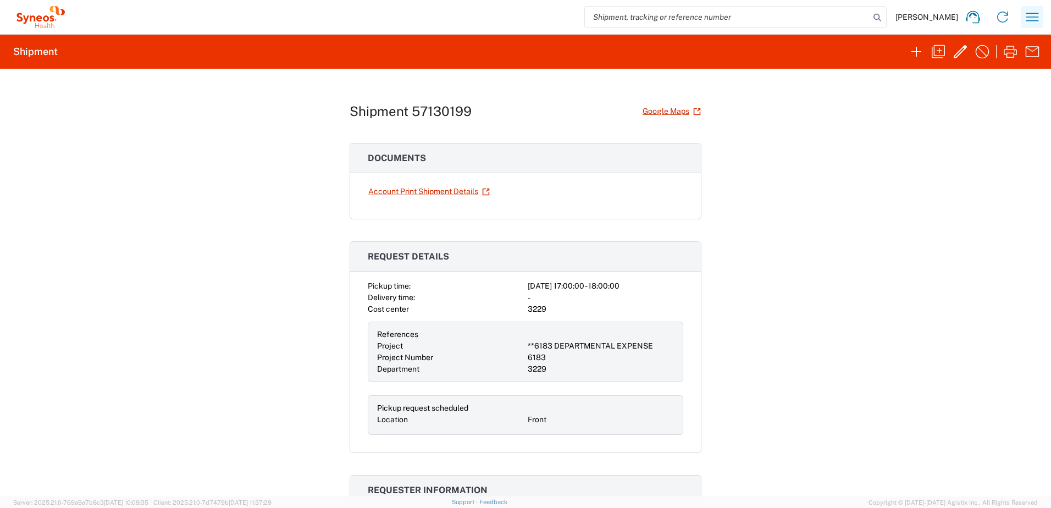
click at [1034, 19] on icon "button" at bounding box center [1033, 17] width 18 height 18
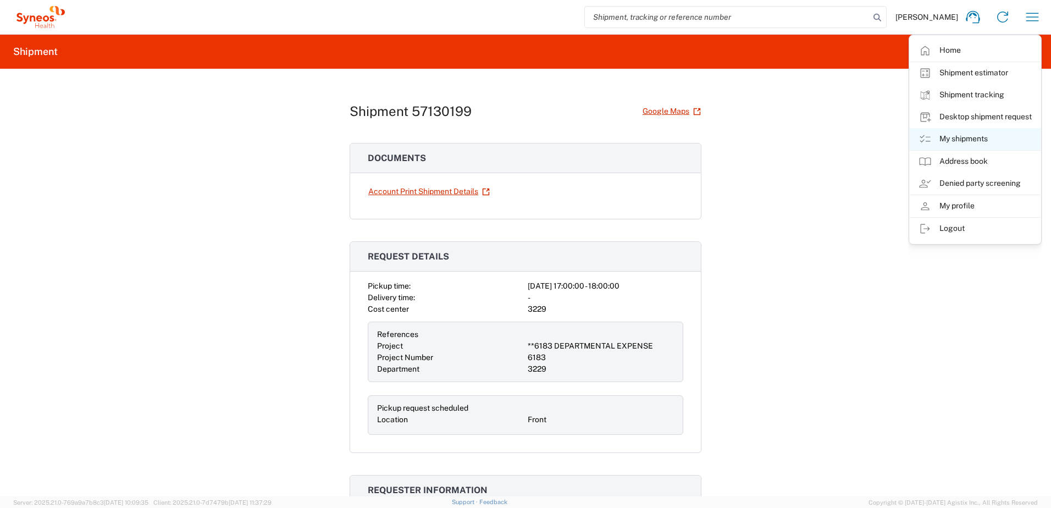
click at [970, 134] on link "My shipments" at bounding box center [975, 139] width 131 height 22
